Goal: Transaction & Acquisition: Subscribe to service/newsletter

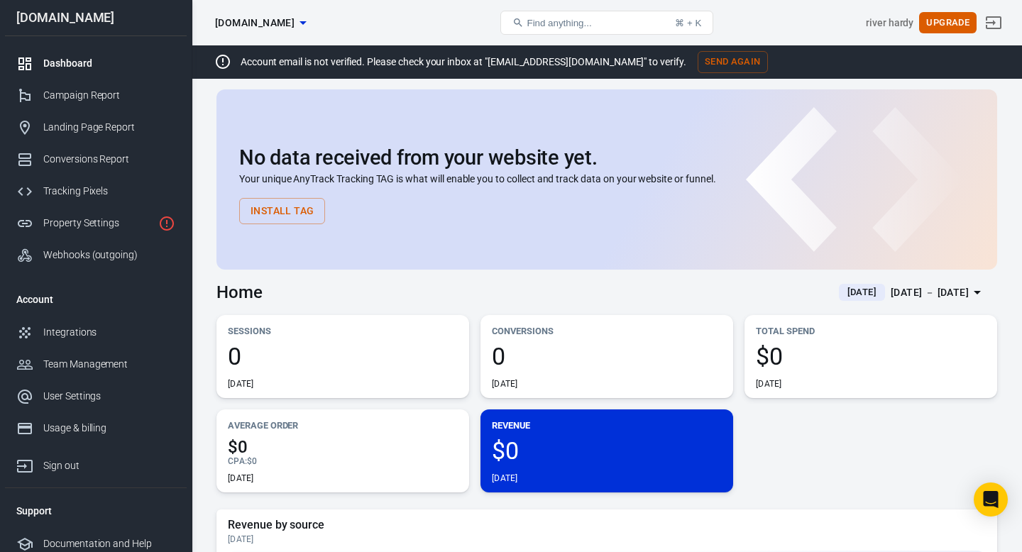
click at [203, 72] on div "Account email is not verified. Please check your inbox at "river@nxtlevelphysiq…" at bounding box center [703, 61] width 1022 height 33
click at [947, 26] on button "Upgrade" at bounding box center [947, 23] width 57 height 22
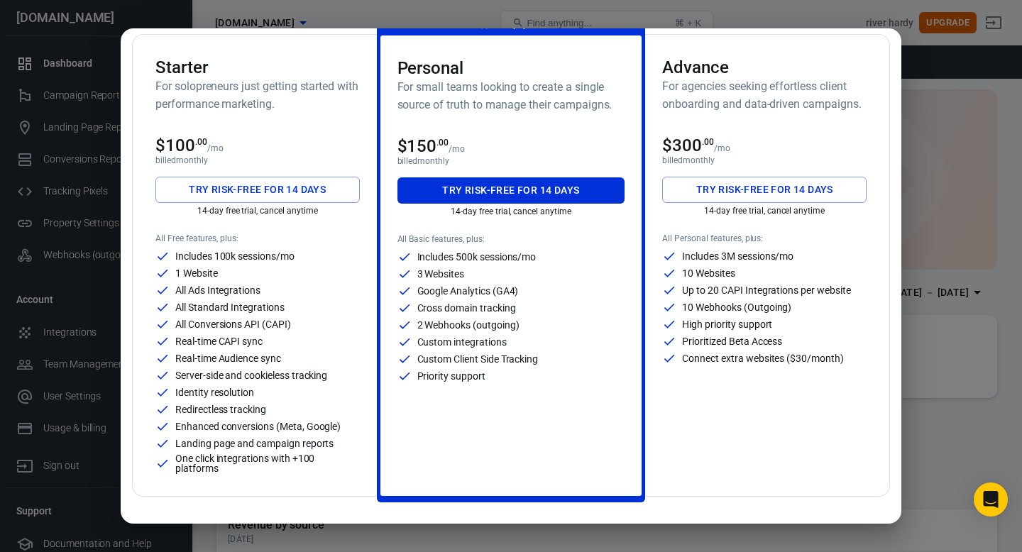
scroll to position [70, 0]
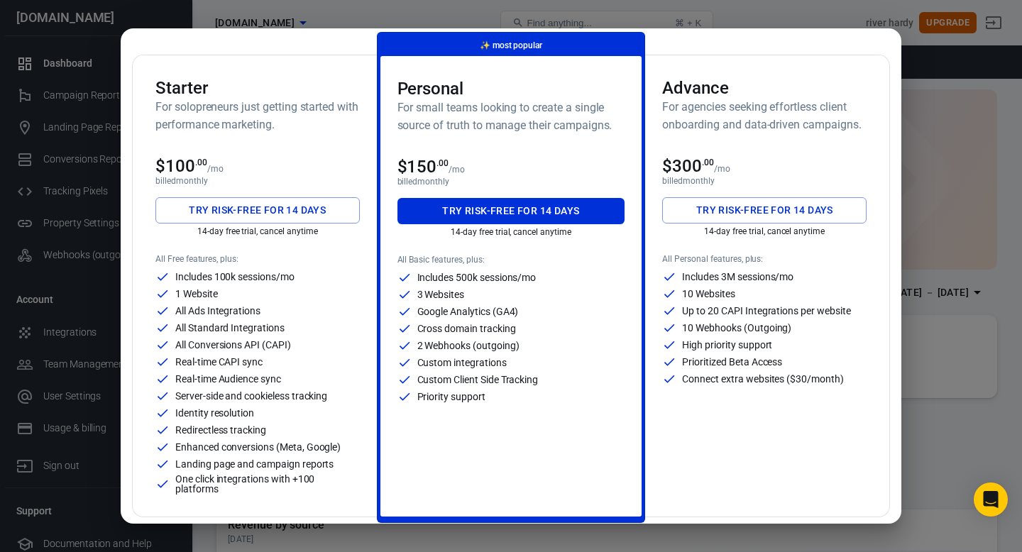
click at [242, 207] on button "Try risk-free for 14 days" at bounding box center [257, 210] width 204 height 26
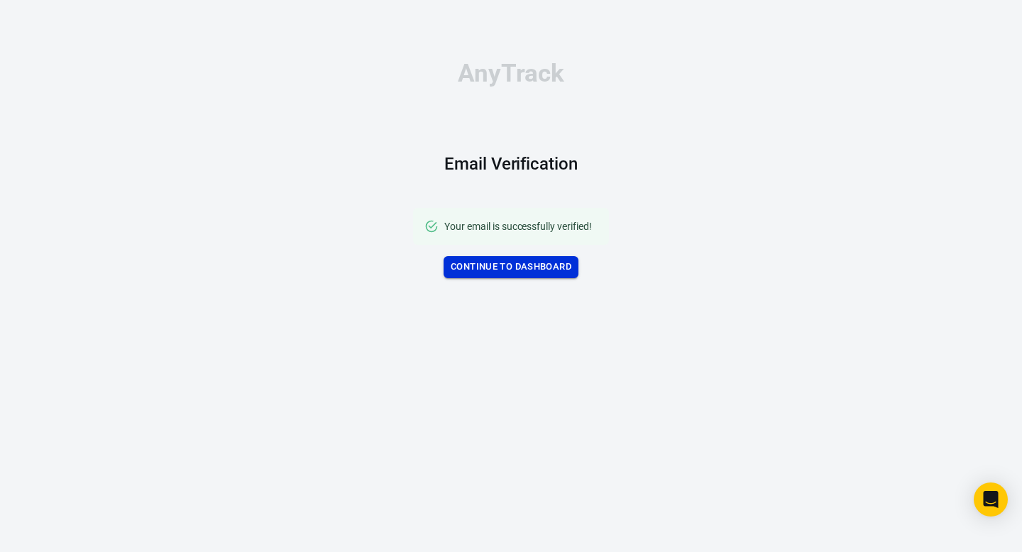
click at [539, 265] on link "Continue to Dashboard" at bounding box center [511, 267] width 135 height 22
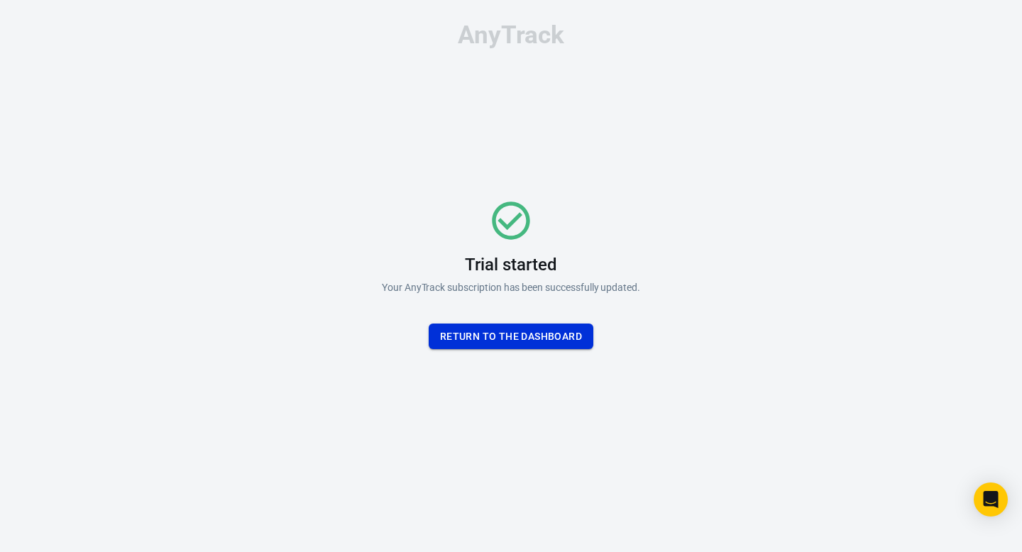
click at [535, 341] on button "Return To the dashboard" at bounding box center [511, 337] width 165 height 26
